Goal: Check status: Check status

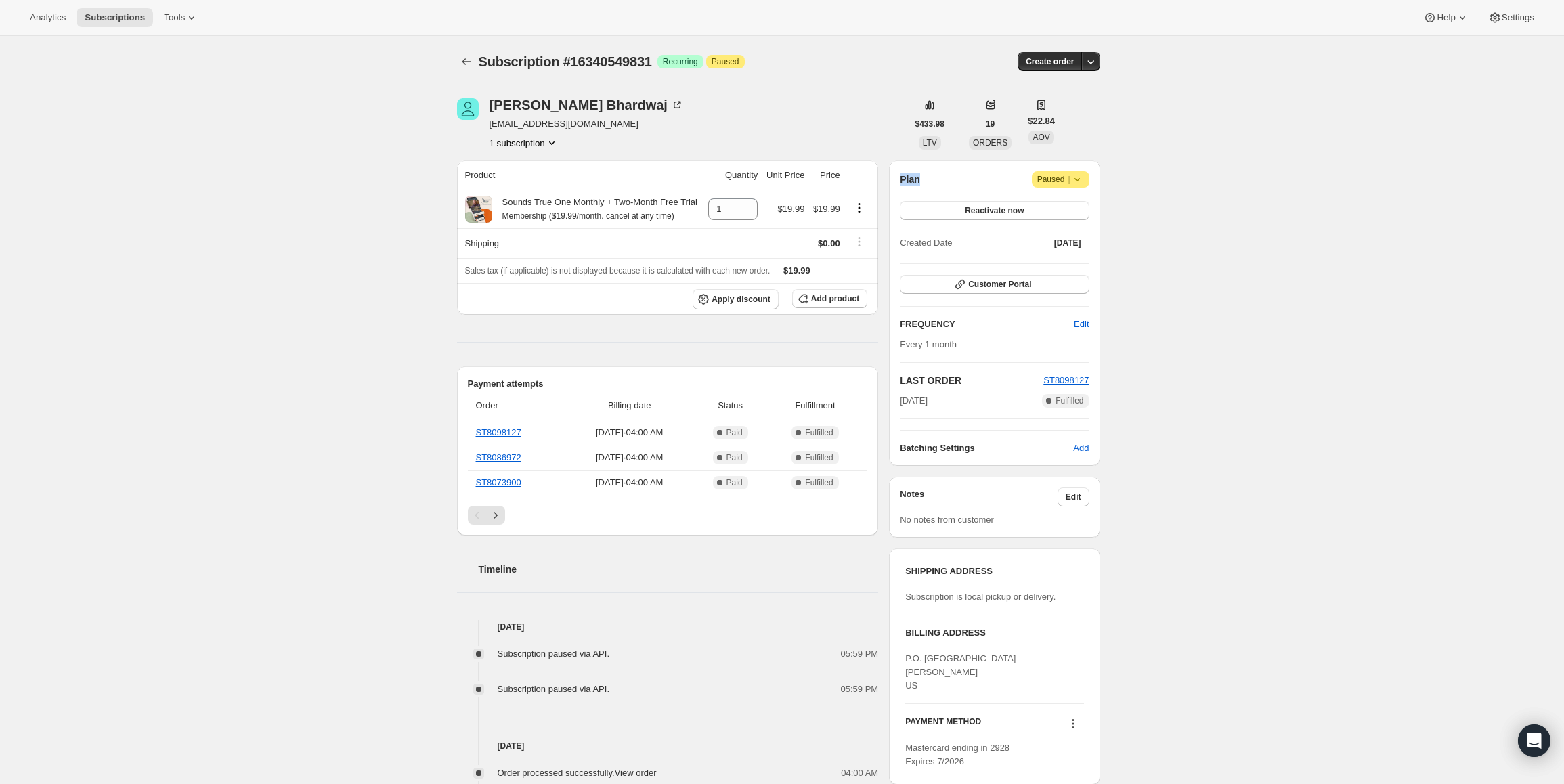
drag, startPoint x: 898, startPoint y: 182, endPoint x: 979, endPoint y: 183, distance: 81.0
click at [979, 183] on div "Plan Attention Paused | Reactivate now Created Date [DATE] Customer Portal FREQ…" at bounding box center [994, 313] width 210 height 305
click at [979, 183] on div "Plan Attention Paused |" at bounding box center [994, 179] width 189 height 16
drag, startPoint x: 1094, startPoint y: 233, endPoint x: 895, endPoint y: 206, distance: 200.8
click at [895, 206] on div "Plan Attention Paused | Reactivate now Created Date [DATE] Customer Portal FREQ…" at bounding box center [994, 313] width 210 height 305
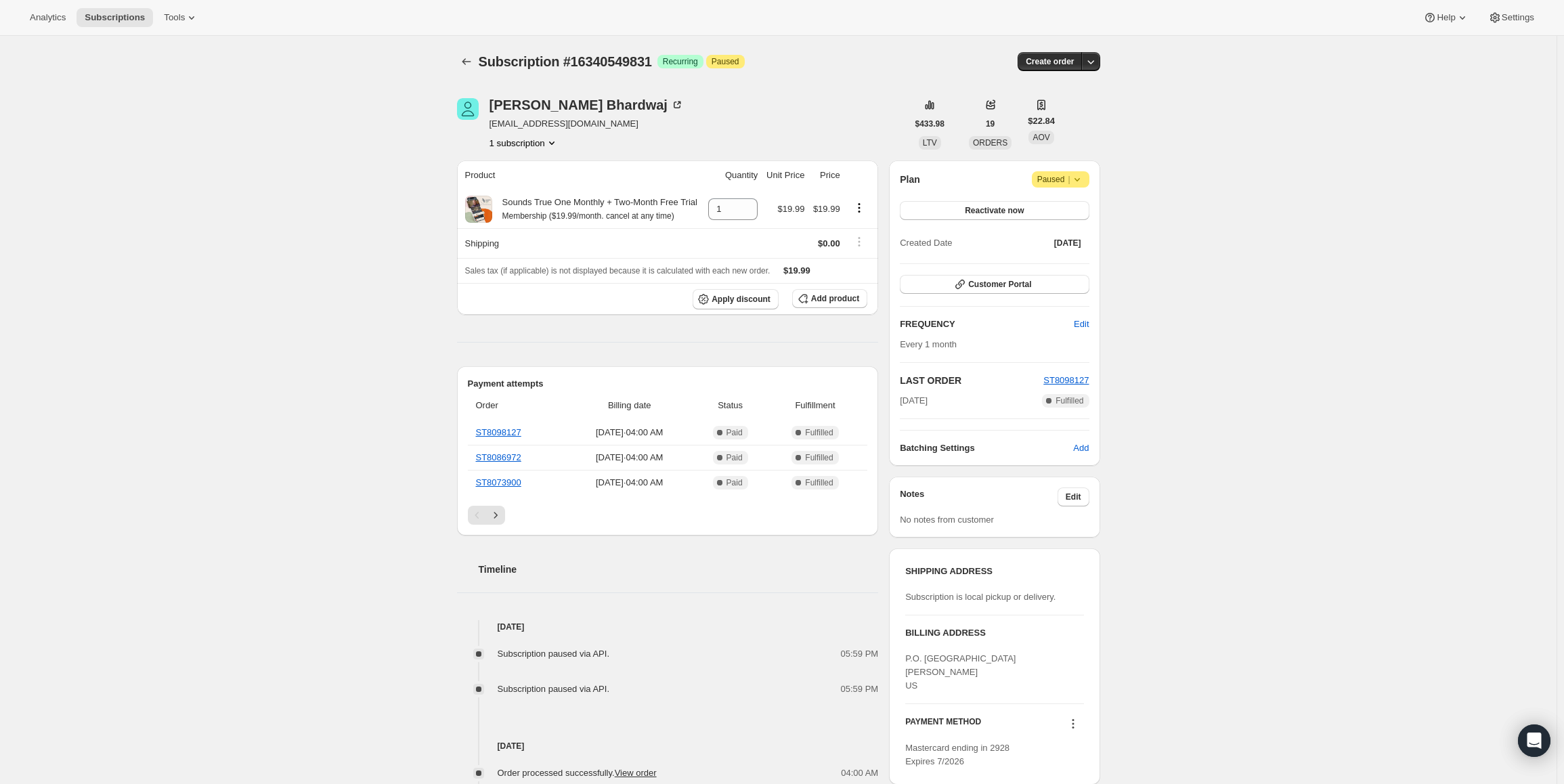
click at [914, 182] on h2 "Plan" at bounding box center [910, 179] width 20 height 13
click at [905, 180] on h2 "Plan" at bounding box center [910, 179] width 20 height 13
drag, startPoint x: 903, startPoint y: 178, endPoint x: 1168, endPoint y: 262, distance: 278.0
click at [1168, 262] on div "Subscription #16340549831. This page is ready Subscription #16340549831 Success…" at bounding box center [778, 574] width 1557 height 1078
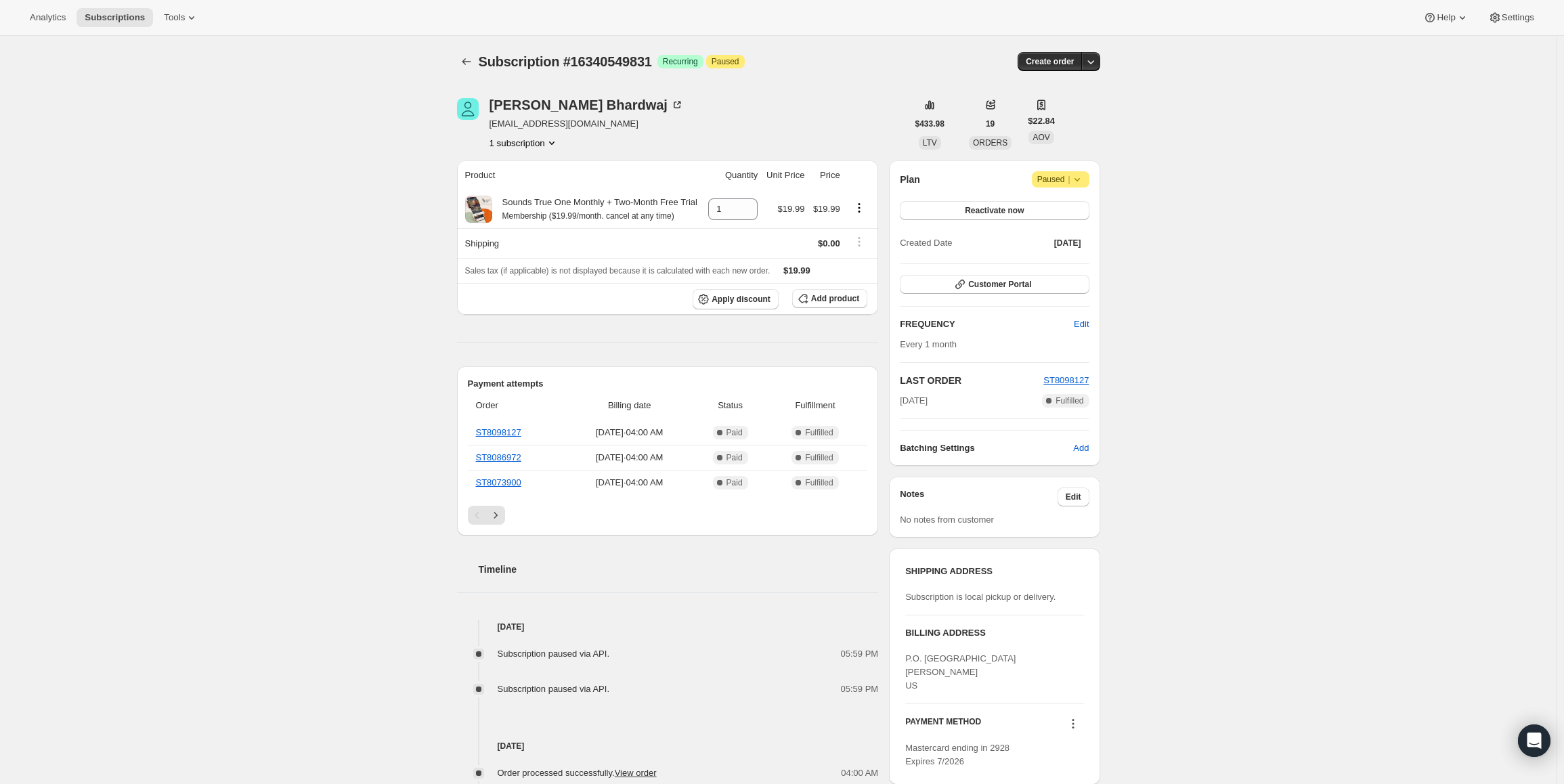
click at [1168, 263] on div "Subscription #16340549831. This page is ready Subscription #16340549831 Success…" at bounding box center [778, 574] width 1557 height 1078
drag, startPoint x: 902, startPoint y: 178, endPoint x: 1175, endPoint y: 270, distance: 288.1
click at [1175, 270] on div "Subscription #16340549831. This page is ready Subscription #16340549831 Success…" at bounding box center [778, 574] width 1557 height 1078
click at [1175, 270] on div "Subscription #16340549831. This page is ready Subscription #16340549831 Success…" at bounding box center [778, 574] width 1557 height 1078
drag, startPoint x: 781, startPoint y: 208, endPoint x: 1049, endPoint y: 233, distance: 269.2
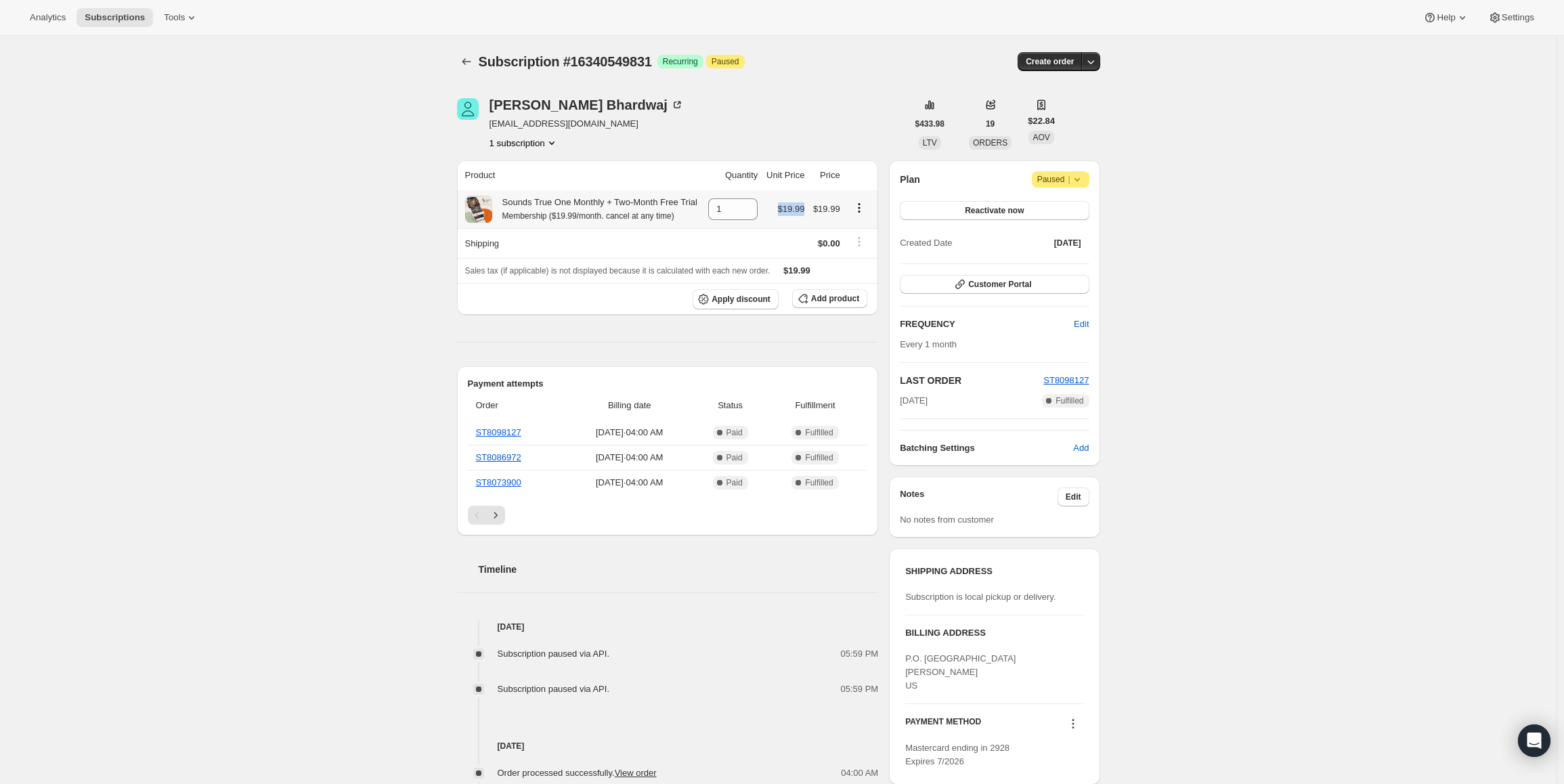
click at [814, 212] on tr "Sounds True One Monthly + Two-Month Free Trial Membership ($19.99/month. cancel…" at bounding box center [668, 209] width 422 height 38
drag, startPoint x: 923, startPoint y: 180, endPoint x: 902, endPoint y: 181, distance: 21.0
click at [902, 181] on div "Plan Attention Paused | Reactivate now Created Date [DATE] Customer Portal FREQ…" at bounding box center [994, 313] width 210 height 305
drag, startPoint x: 910, startPoint y: 177, endPoint x: 1129, endPoint y: 278, distance: 241.2
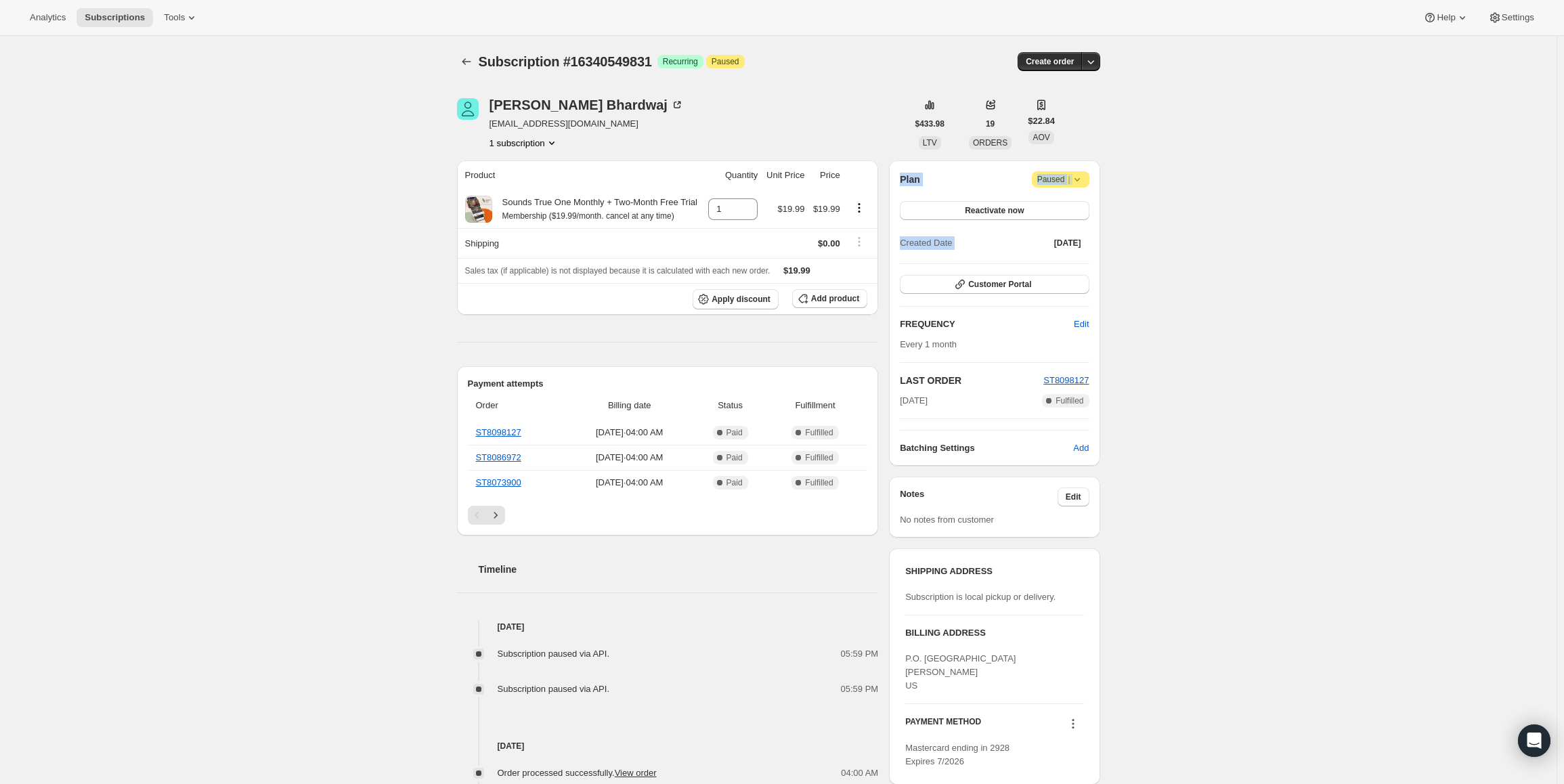
click at [1130, 280] on div "Subscription #16340549831. This page is ready Subscription #16340549831 Success…" at bounding box center [778, 574] width 1557 height 1078
click at [1140, 260] on div "Subscription #16340549831. This page is ready Subscription #16340549831 Success…" at bounding box center [778, 574] width 1557 height 1078
drag, startPoint x: 1092, startPoint y: 242, endPoint x: 887, endPoint y: 175, distance: 215.7
click at [887, 175] on div "[PERSON_NAME] [EMAIL_ADDRESS][DOMAIN_NAME] 1 subscription $433.98 LTV 19 ORDERS…" at bounding box center [773, 574] width 654 height 997
drag, startPoint x: 485, startPoint y: 61, endPoint x: 656, endPoint y: 59, distance: 171.0
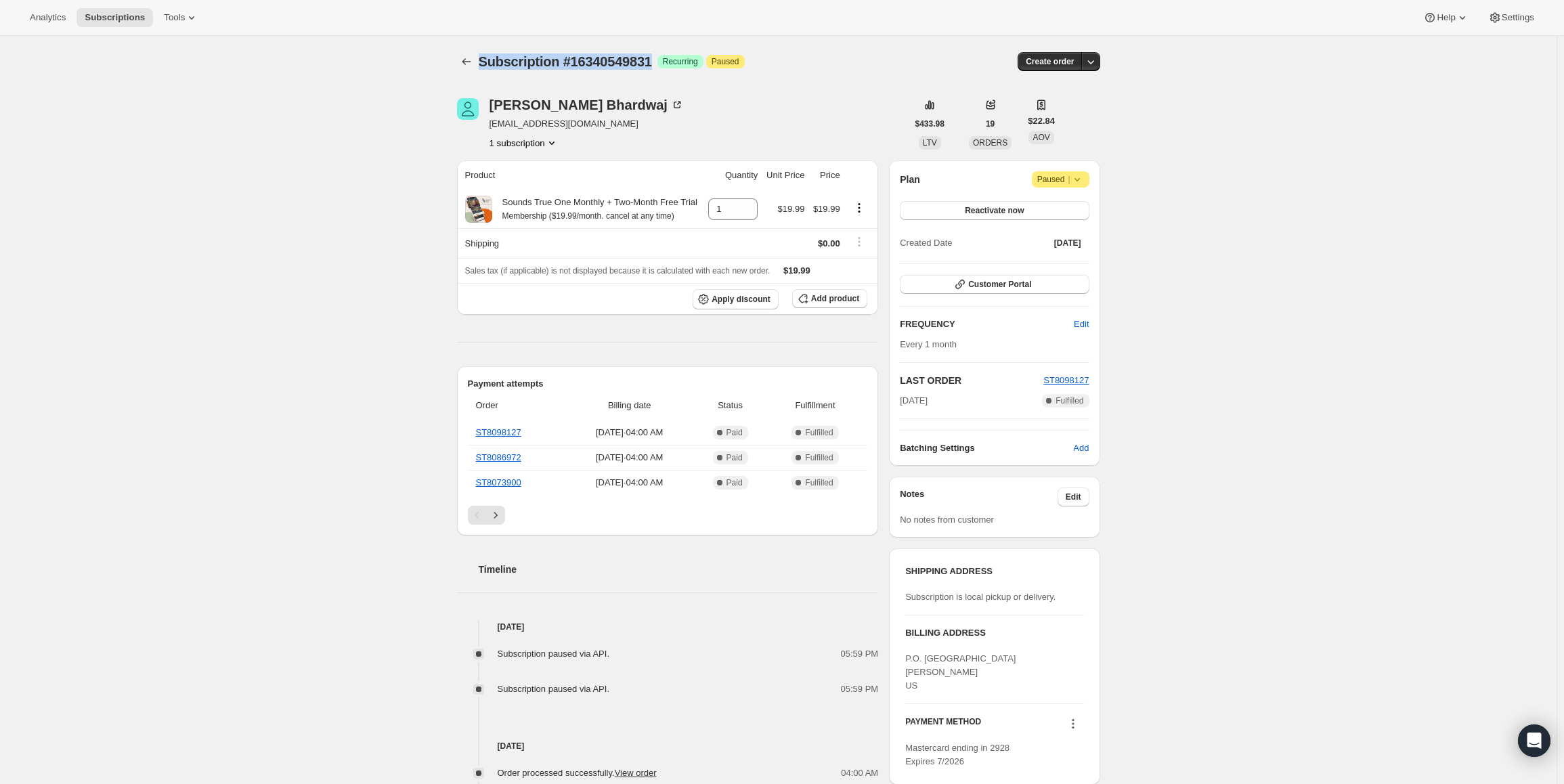
click at [652, 59] on span "Subscription #16340549831" at bounding box center [566, 61] width 173 height 15
drag, startPoint x: 654, startPoint y: 61, endPoint x: 501, endPoint y: 63, distance: 153.0
click at [501, 63] on span "Subscription #16340549831" at bounding box center [566, 61] width 173 height 15
